Goal: Task Accomplishment & Management: Manage account settings

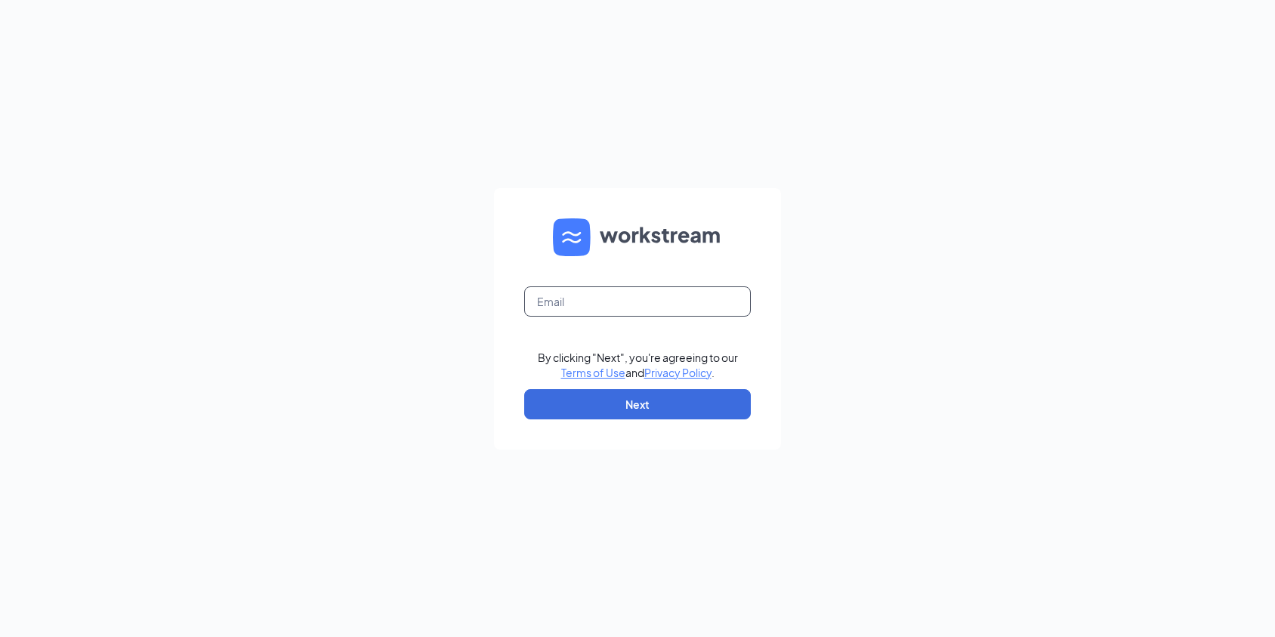
click at [689, 310] on input "text" at bounding box center [637, 301] width 227 height 30
type input "brynne.feldman@nva.com"
click at [656, 403] on button "Next" at bounding box center [637, 404] width 227 height 30
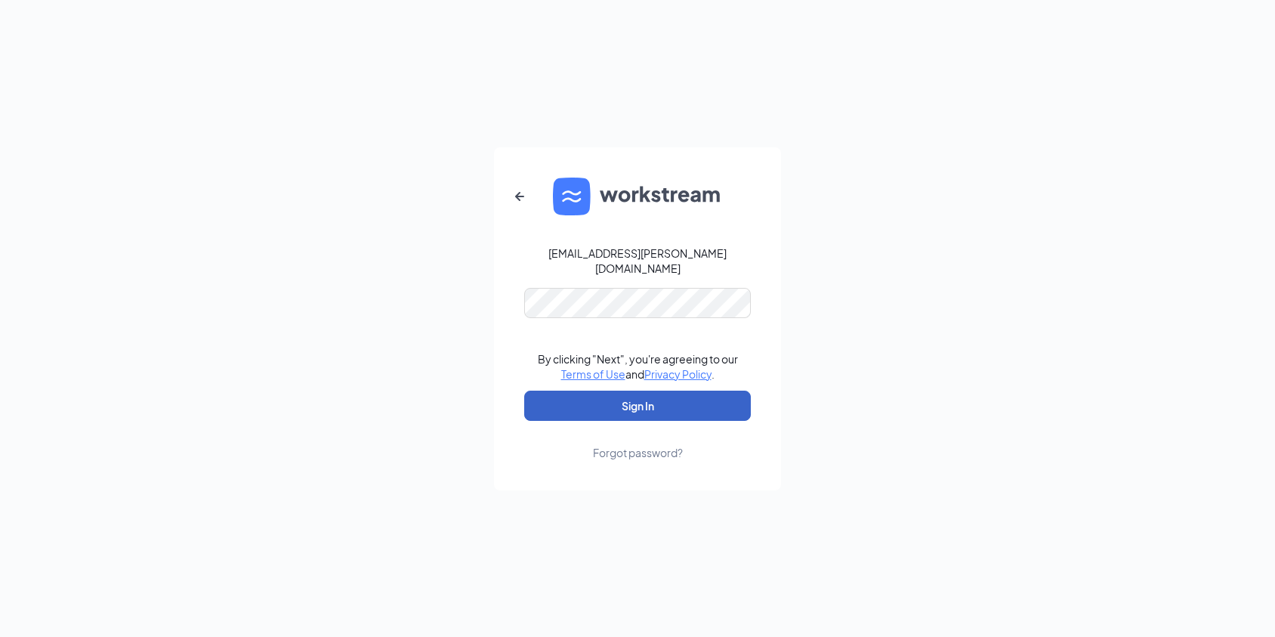
click at [644, 407] on button "Sign In" at bounding box center [637, 405] width 227 height 30
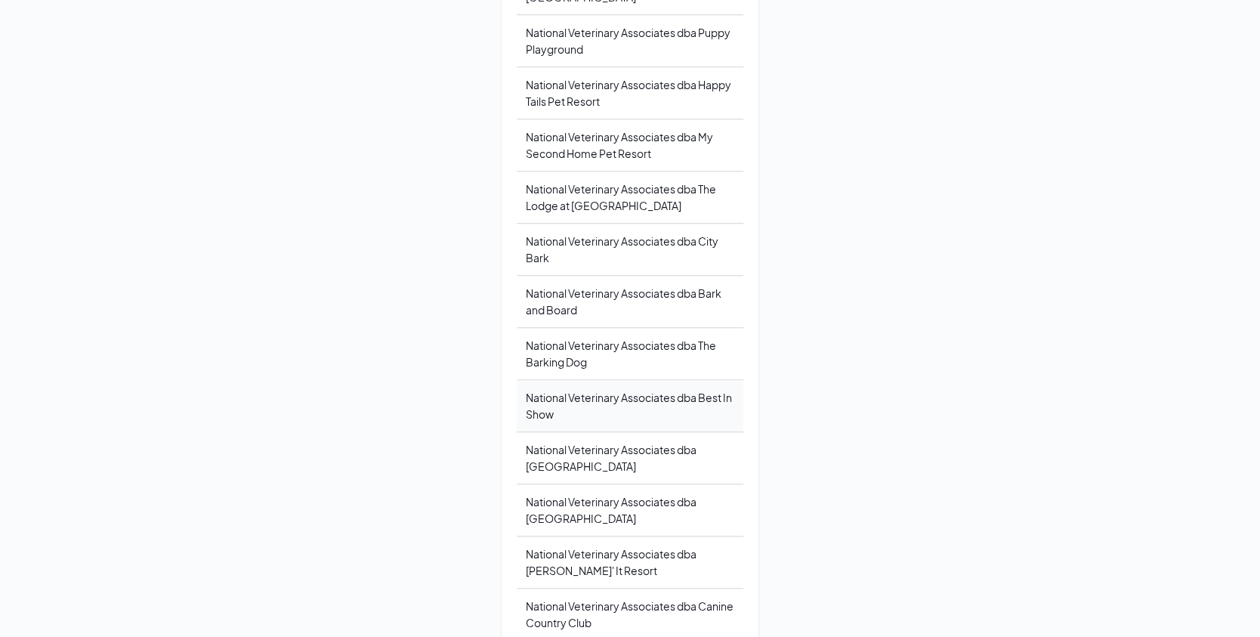
scroll to position [604, 0]
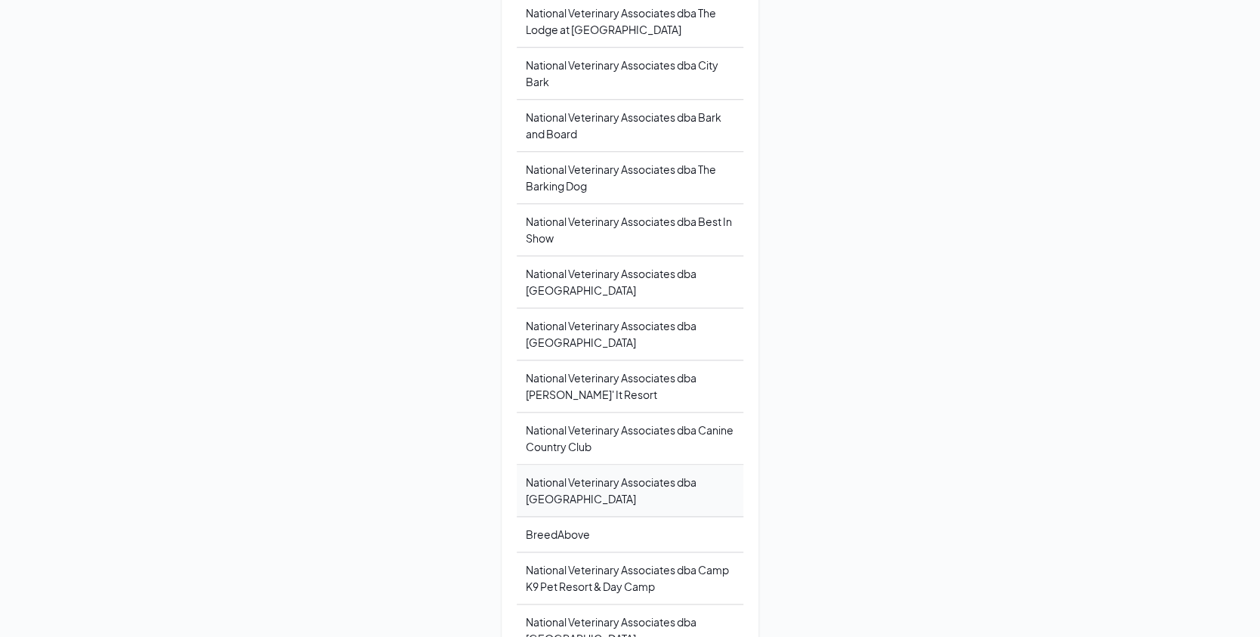
click at [594, 500] on div "National Veterinary Associates dba Doggie District" at bounding box center [629, 490] width 227 height 52
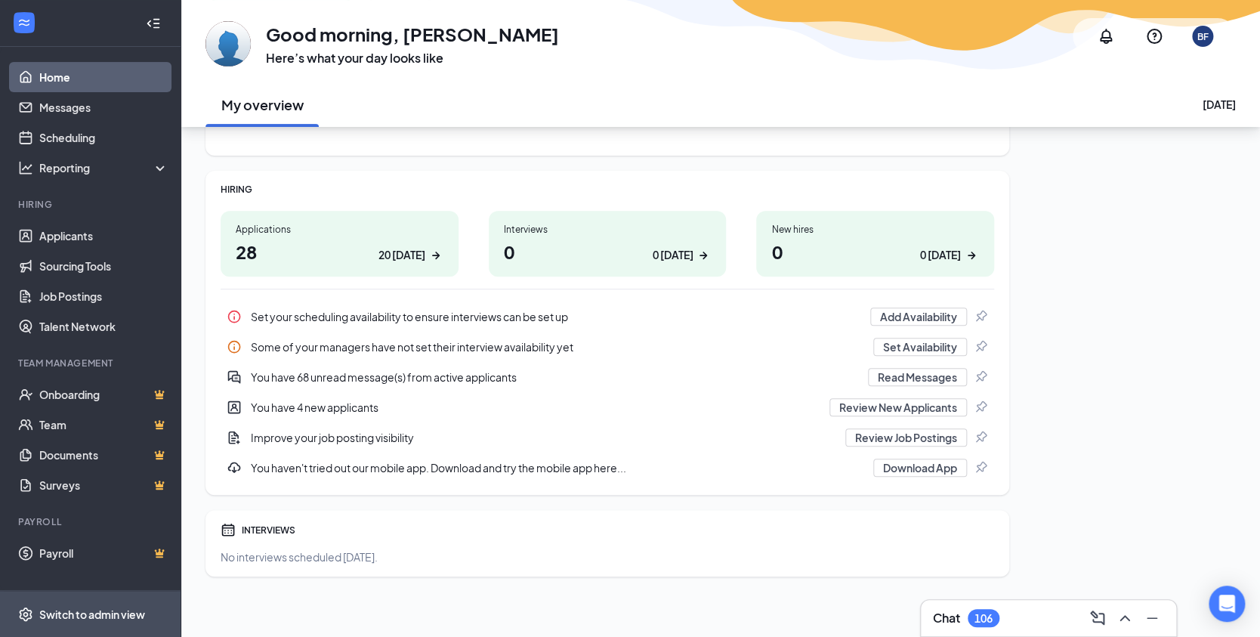
click at [68, 609] on div "Switch to admin view" at bounding box center [92, 613] width 106 height 15
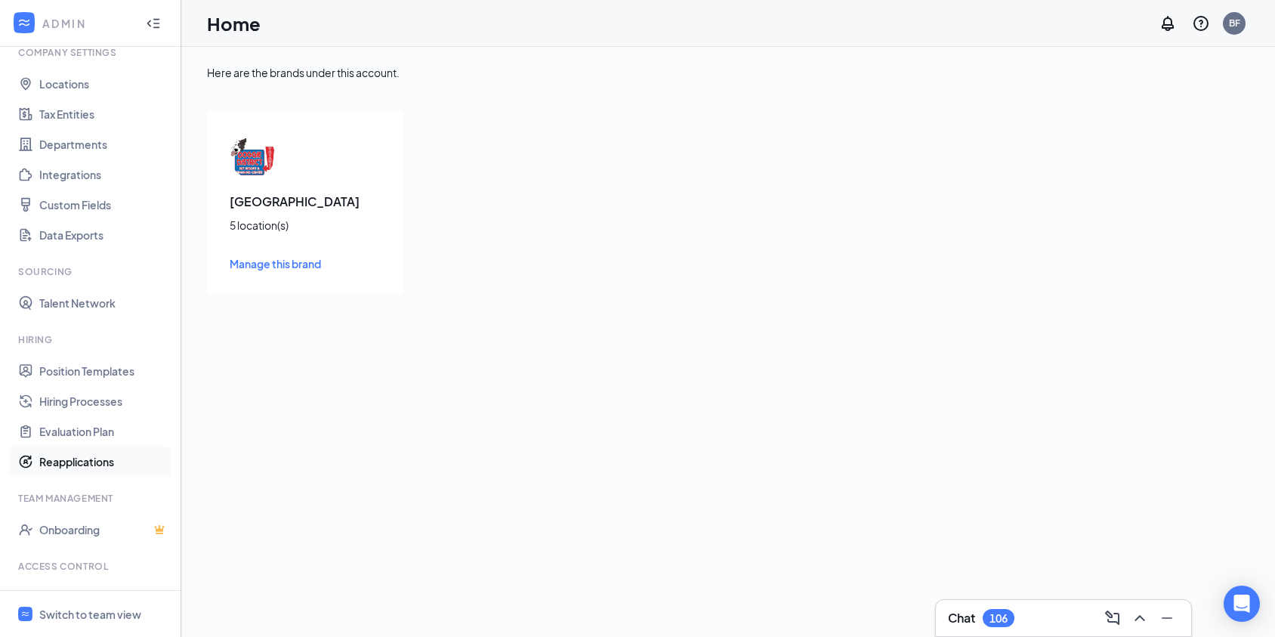
scroll to position [120, 0]
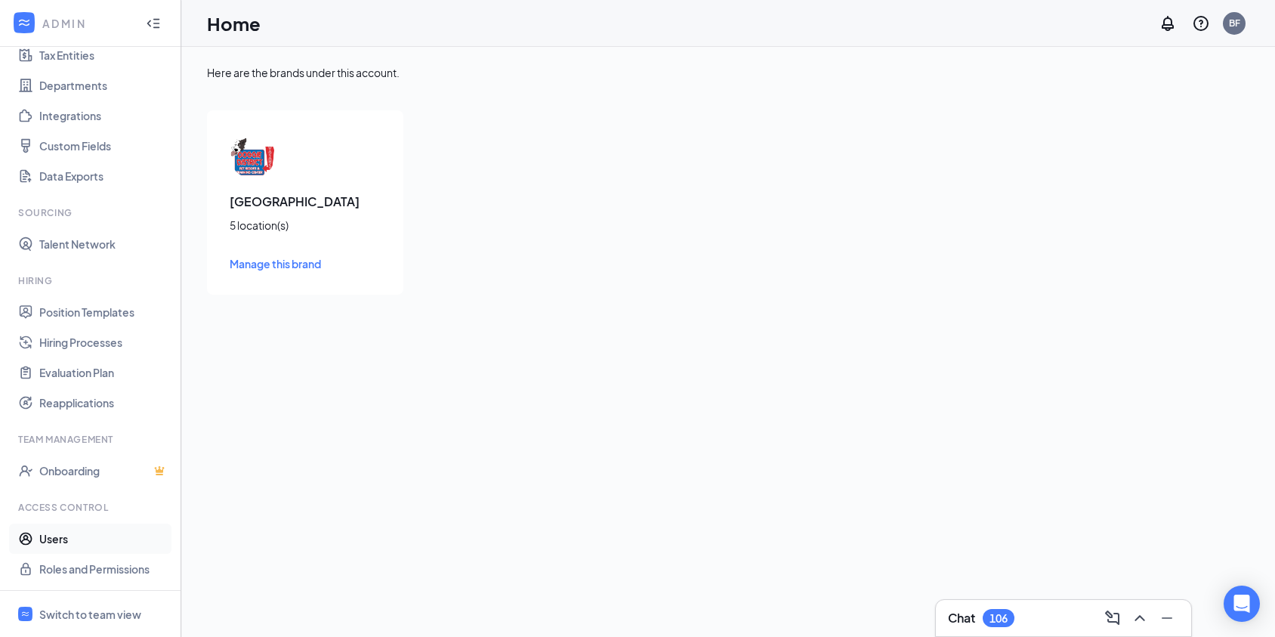
click at [48, 541] on link "Users" at bounding box center [103, 538] width 129 height 30
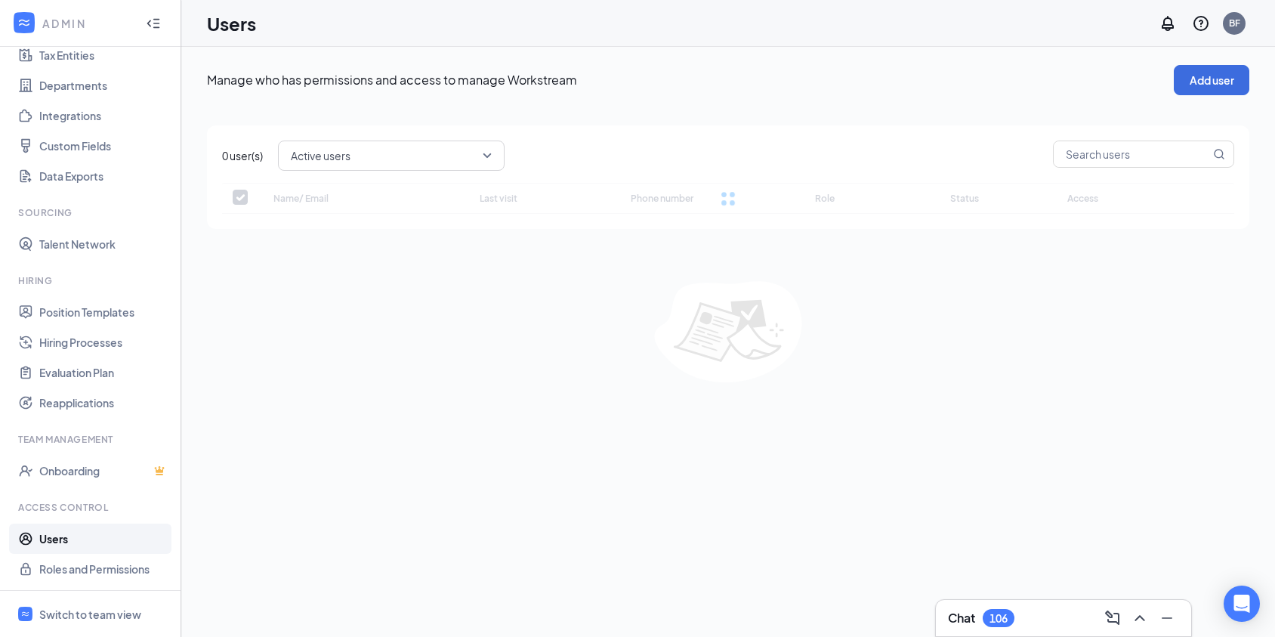
checkbox input "false"
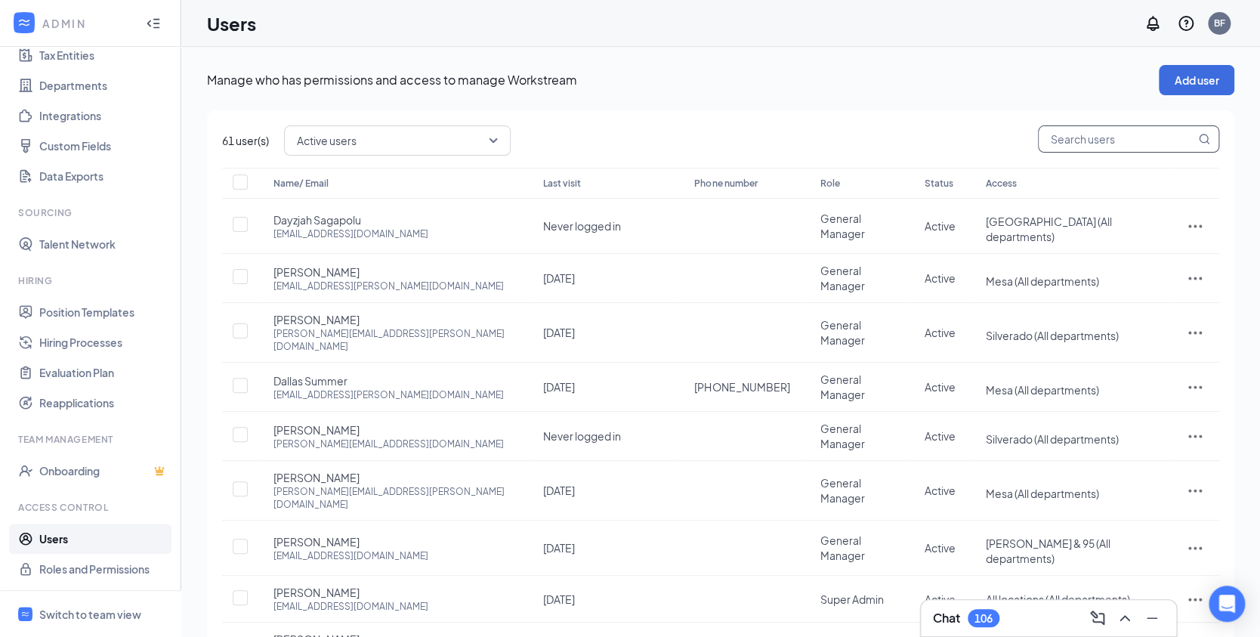
click at [1084, 141] on input "text" at bounding box center [1116, 139] width 156 height 26
type input "bri"
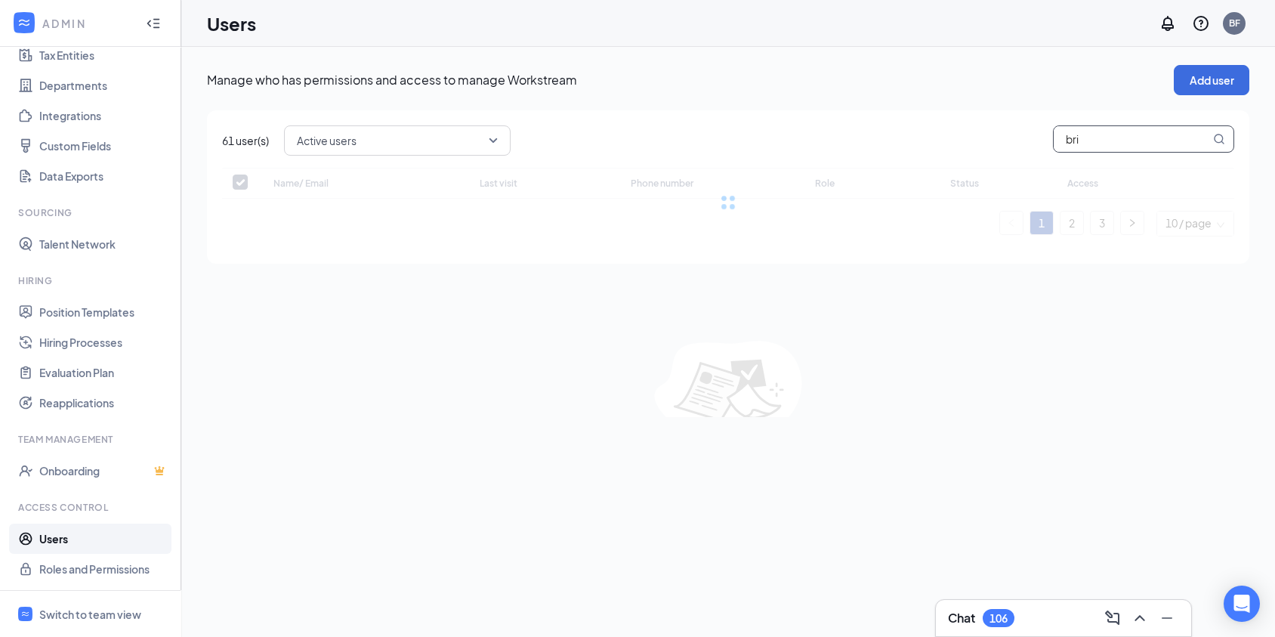
checkbox input "false"
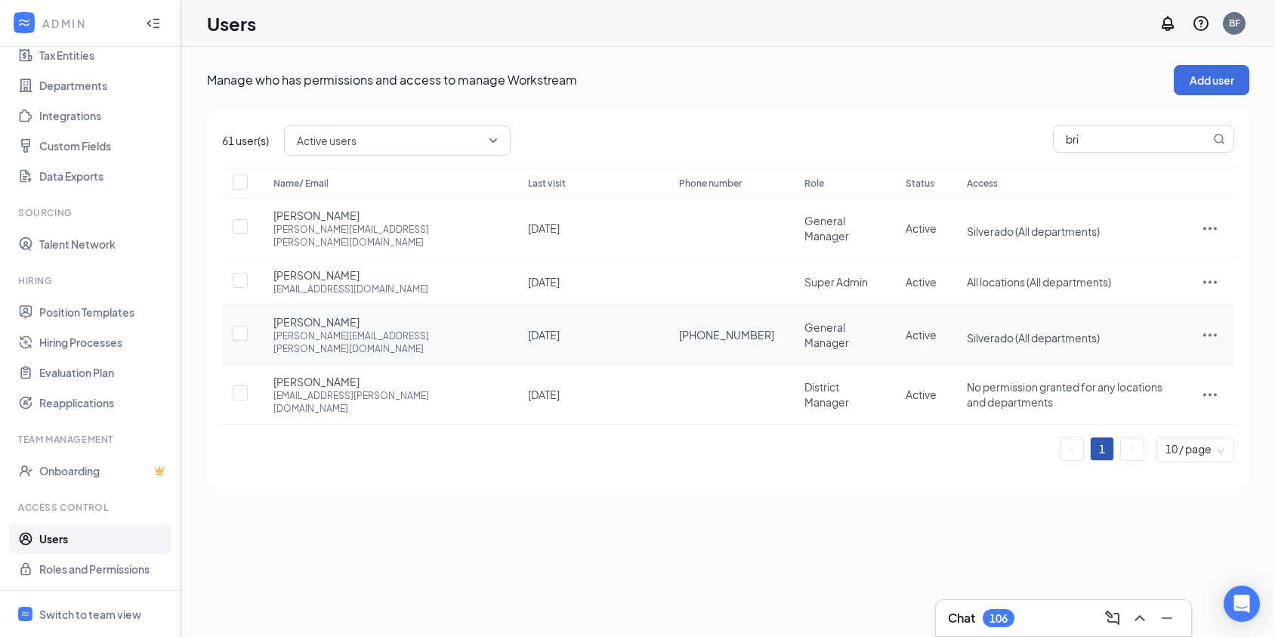
click at [1207, 325] on icon "ActionsIcon" at bounding box center [1210, 334] width 18 height 18
click at [1149, 350] on span "Edit user" at bounding box center [1133, 351] width 43 height 14
type input "[PHONE_NUMBER]"
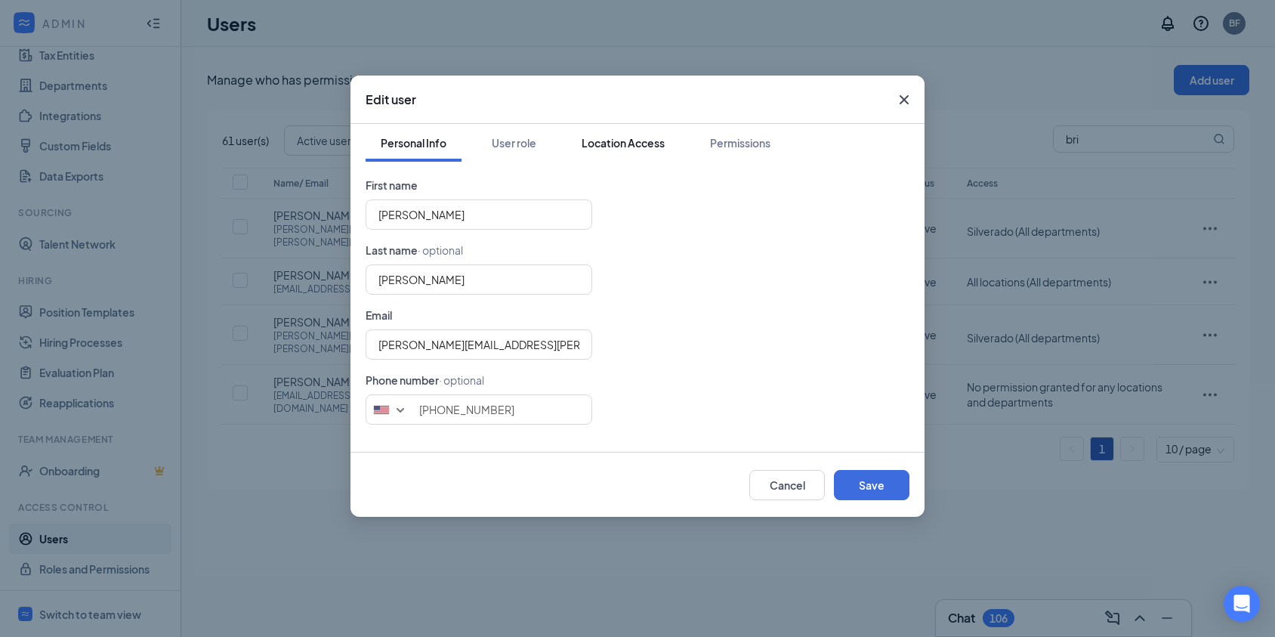
click at [621, 148] on div "Location Access" at bounding box center [622, 142] width 83 height 15
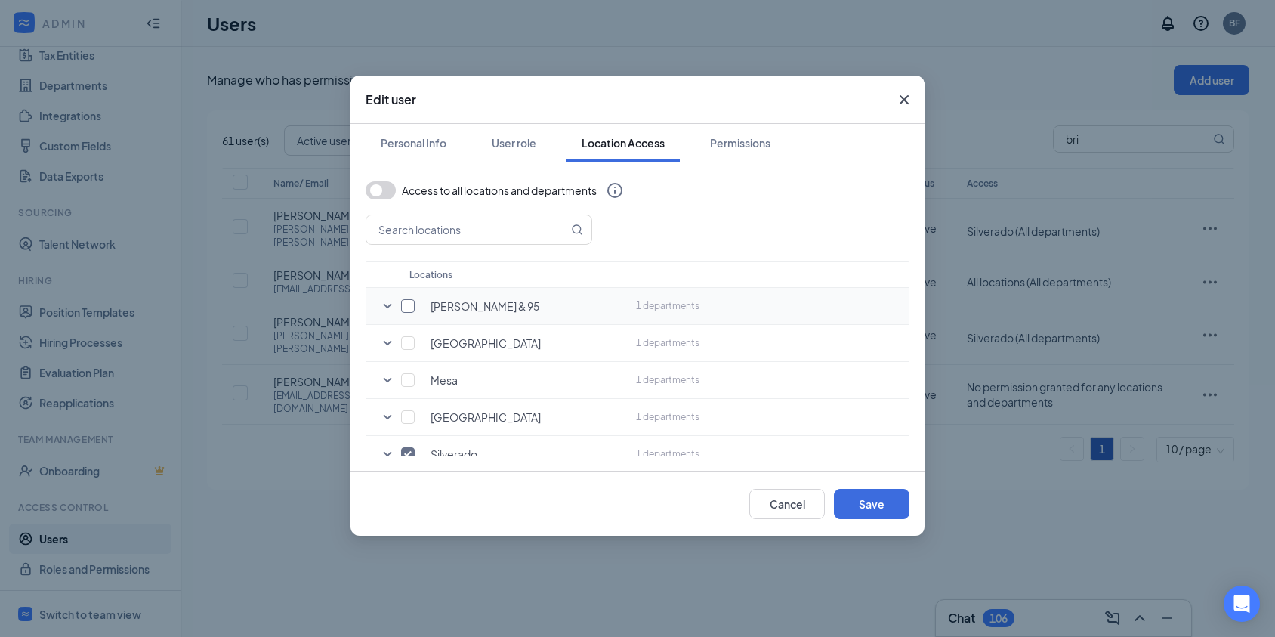
click at [406, 299] on input "checkbox" at bounding box center [408, 306] width 14 height 14
checkbox input "true"
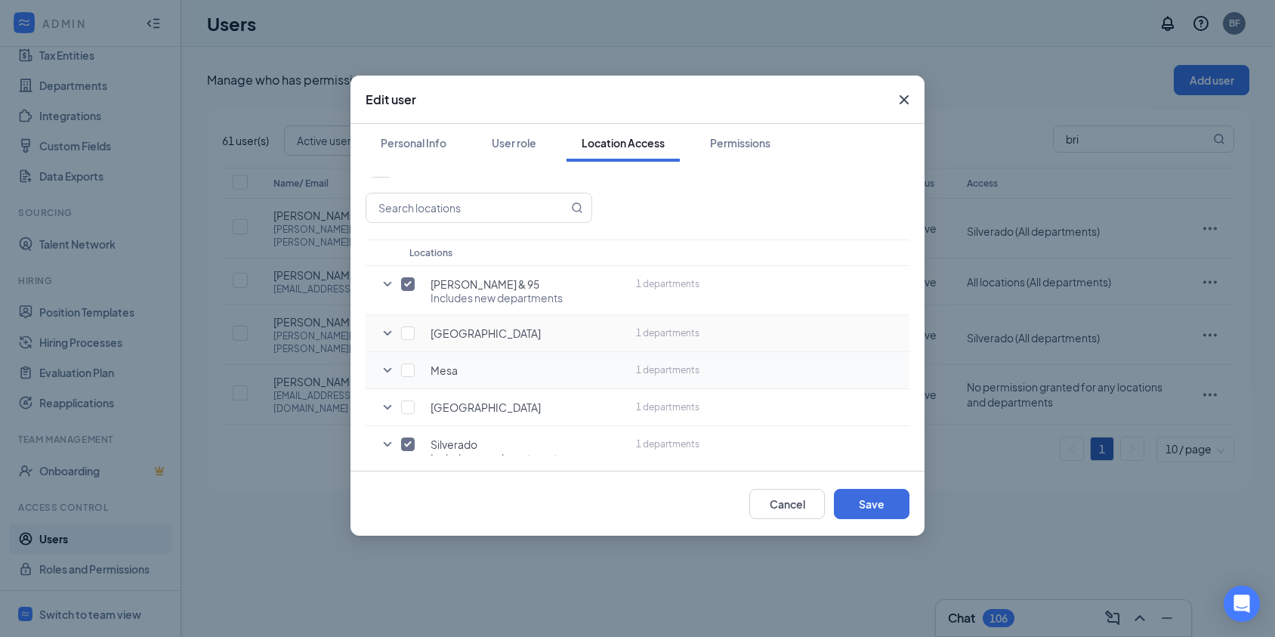
scroll to position [41, 0]
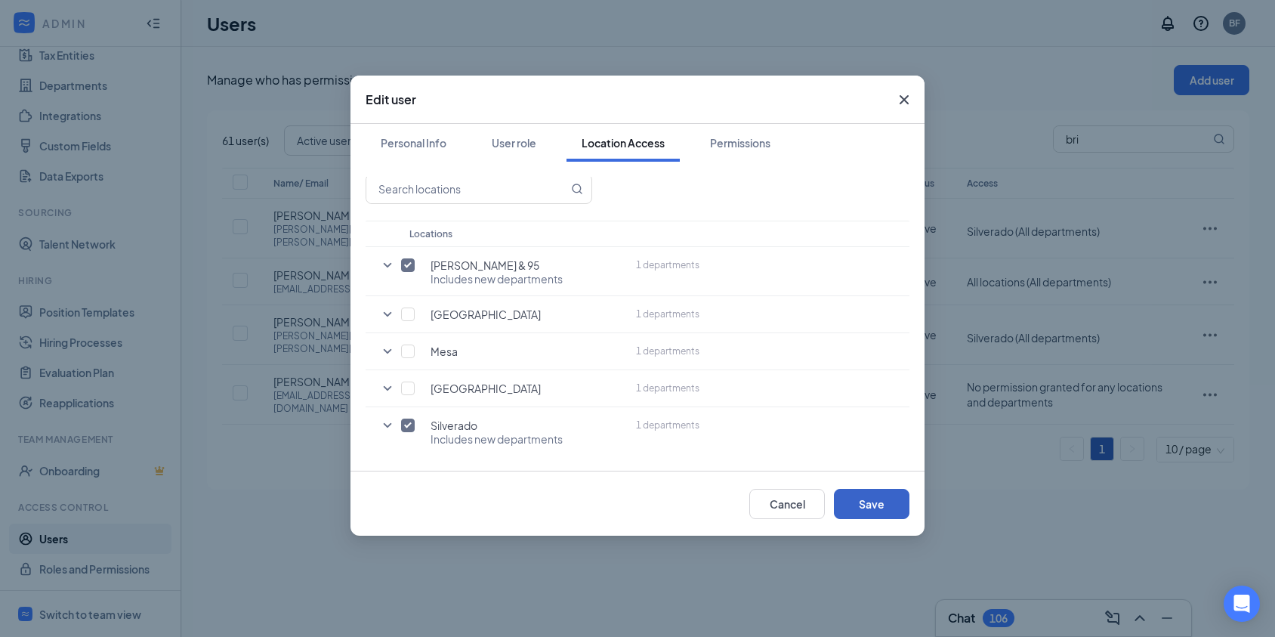
click at [858, 504] on button "Save" at bounding box center [872, 504] width 76 height 30
